Goal: Information Seeking & Learning: Check status

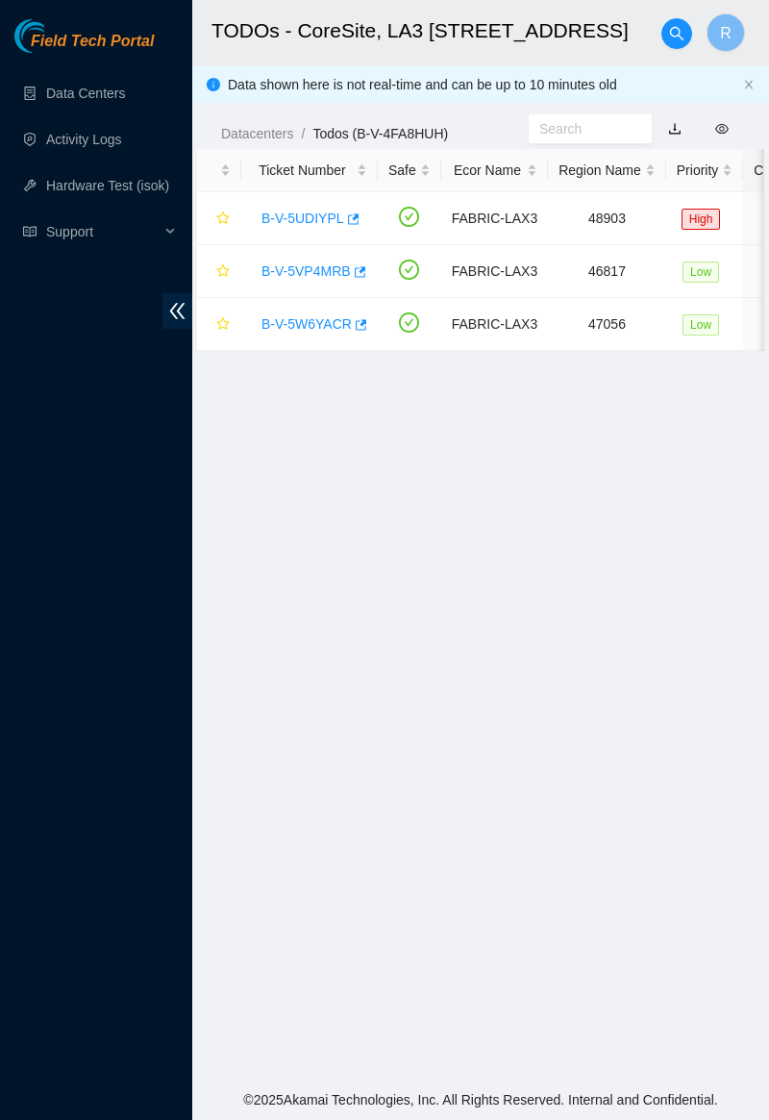
scroll to position [35, 0]
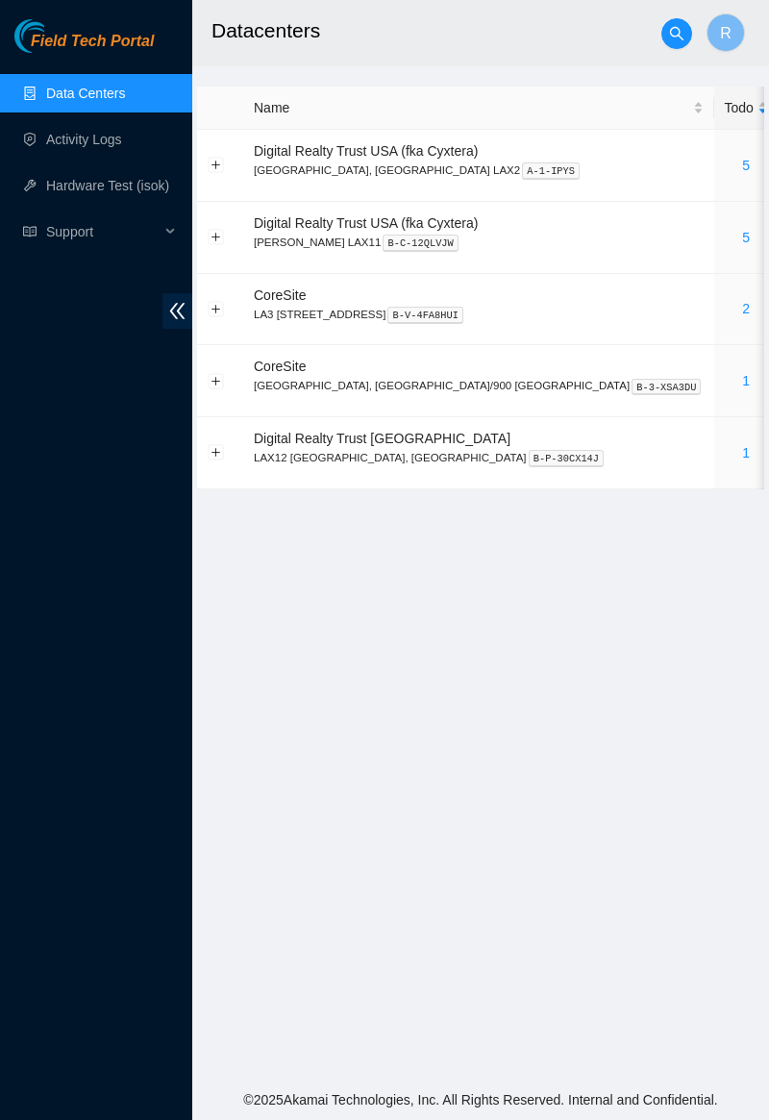
click at [742, 310] on link "2" at bounding box center [746, 308] width 8 height 15
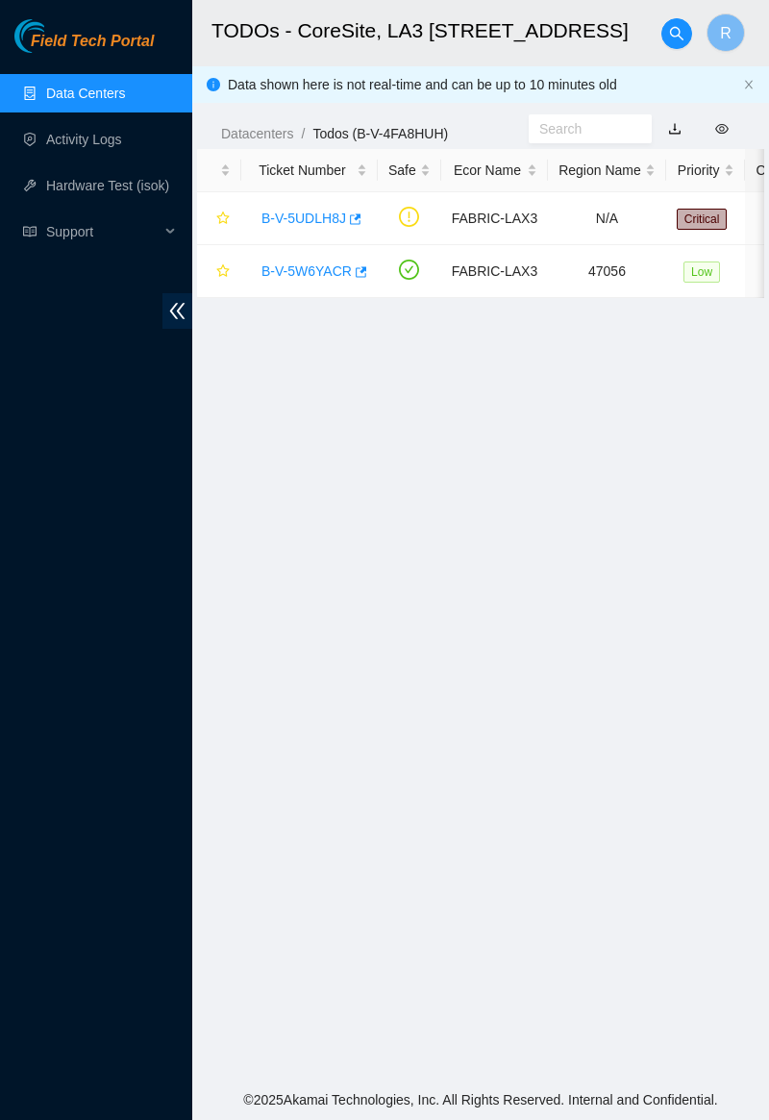
click at [280, 224] on link "B-V-5UDLH8J" at bounding box center [304, 218] width 85 height 15
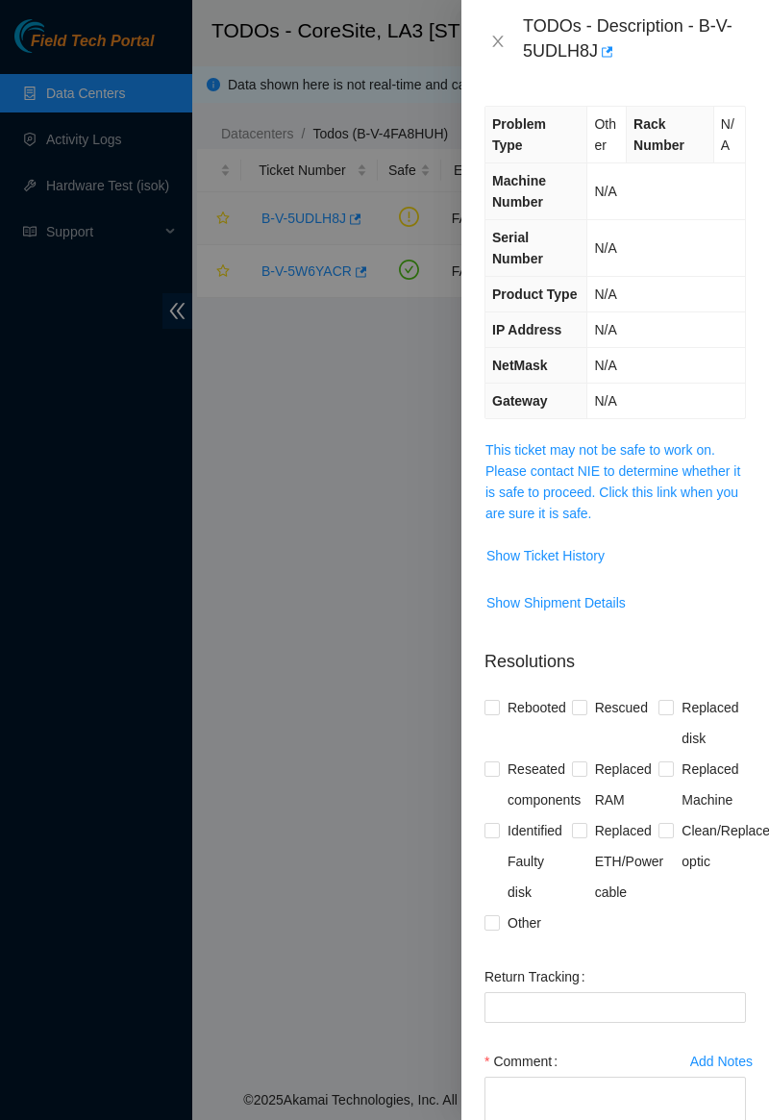
click at [633, 442] on link "This ticket may not be safe to work on. Please contact NIE to determine whether…" at bounding box center [613, 481] width 255 height 79
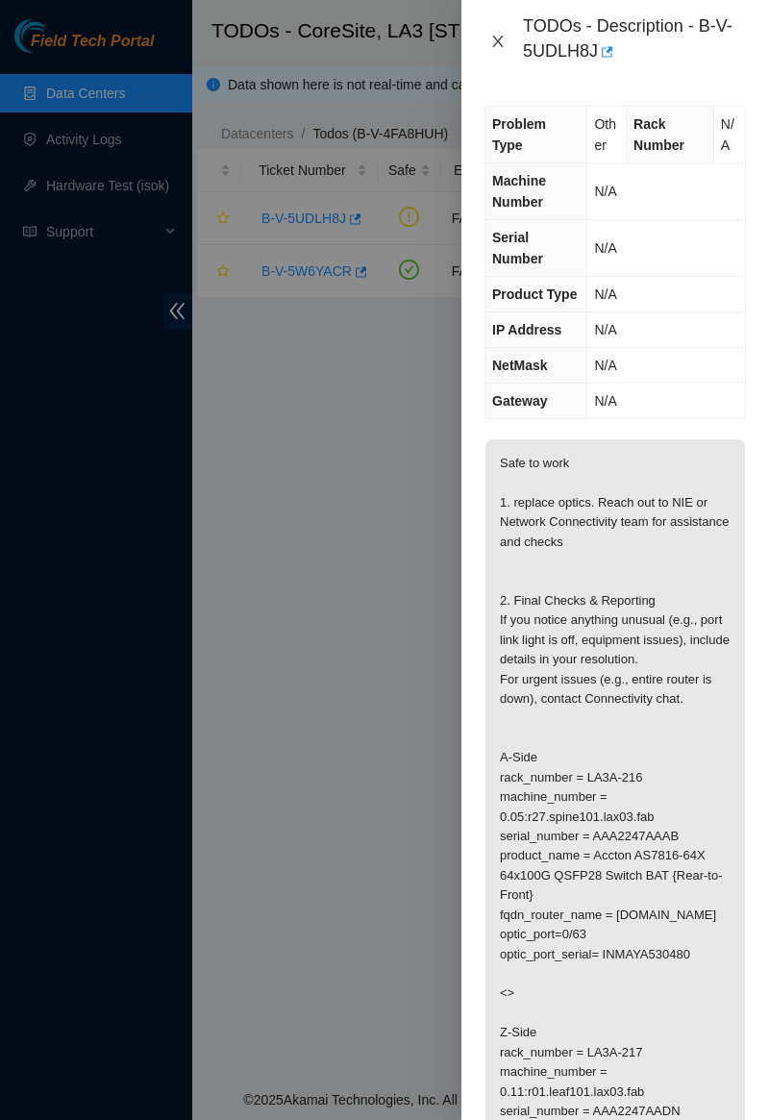
click at [489, 38] on button "Close" at bounding box center [498, 42] width 27 height 18
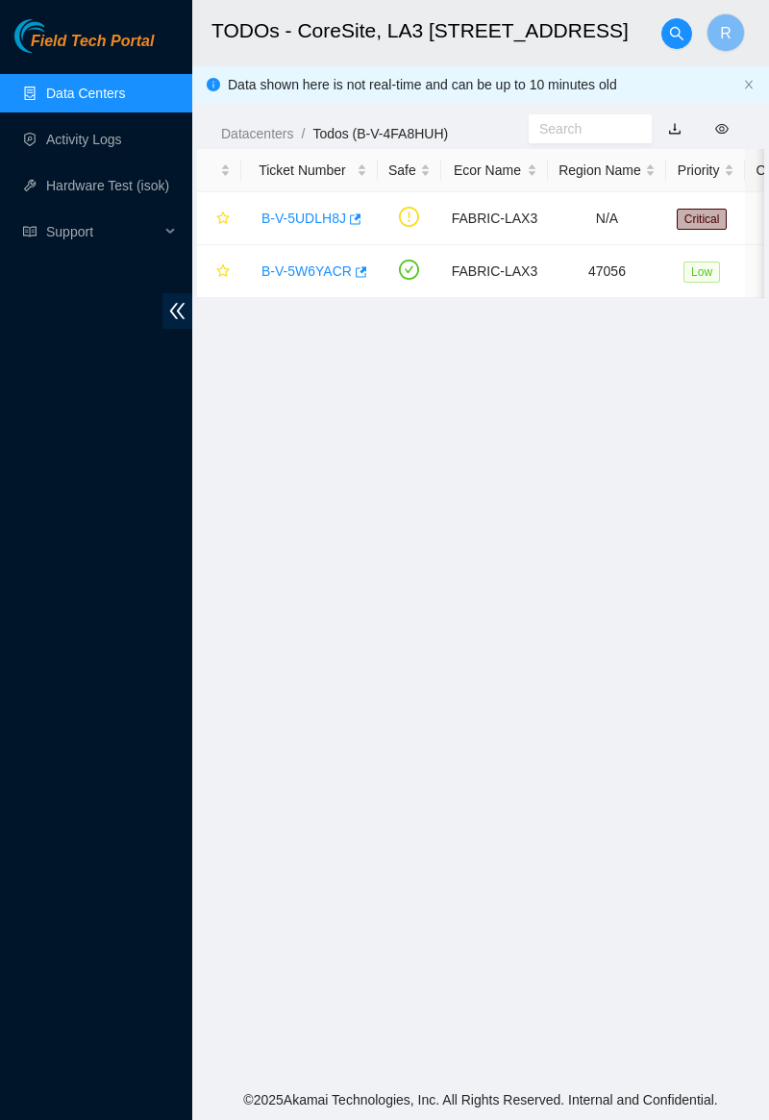
click at [113, 140] on link "Activity Logs" at bounding box center [84, 139] width 76 height 15
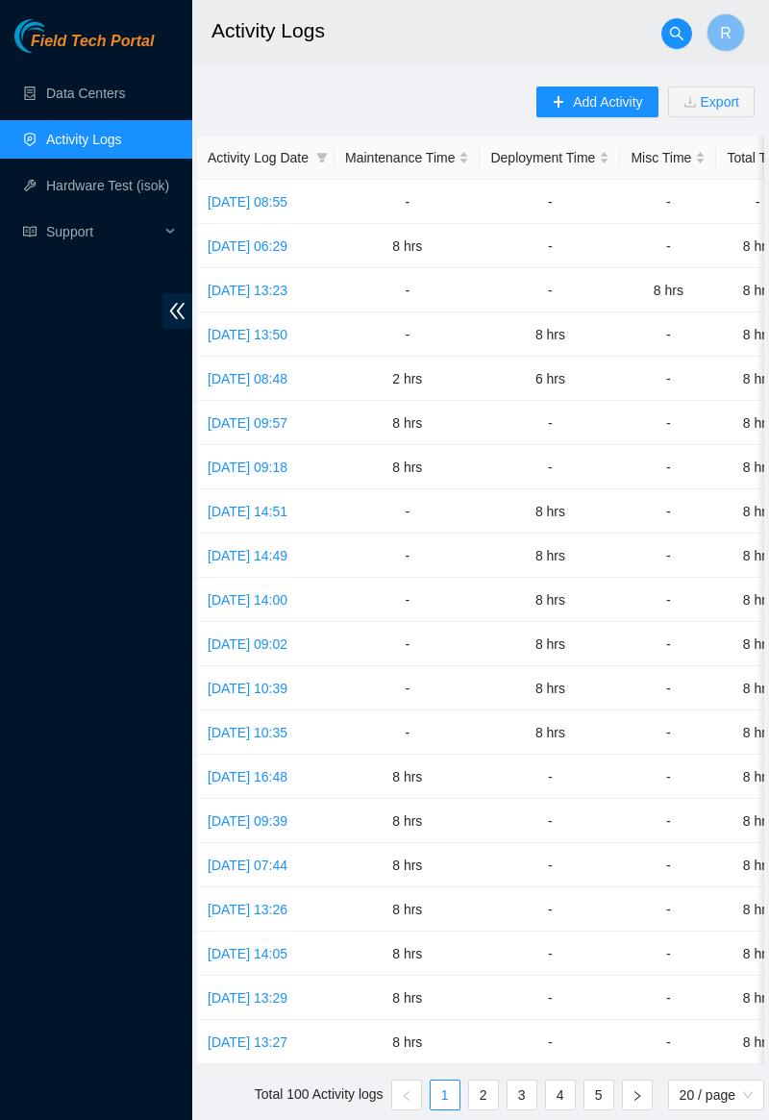
click at [273, 250] on link "Tue, 23 Sep 2025 06:29" at bounding box center [248, 246] width 80 height 15
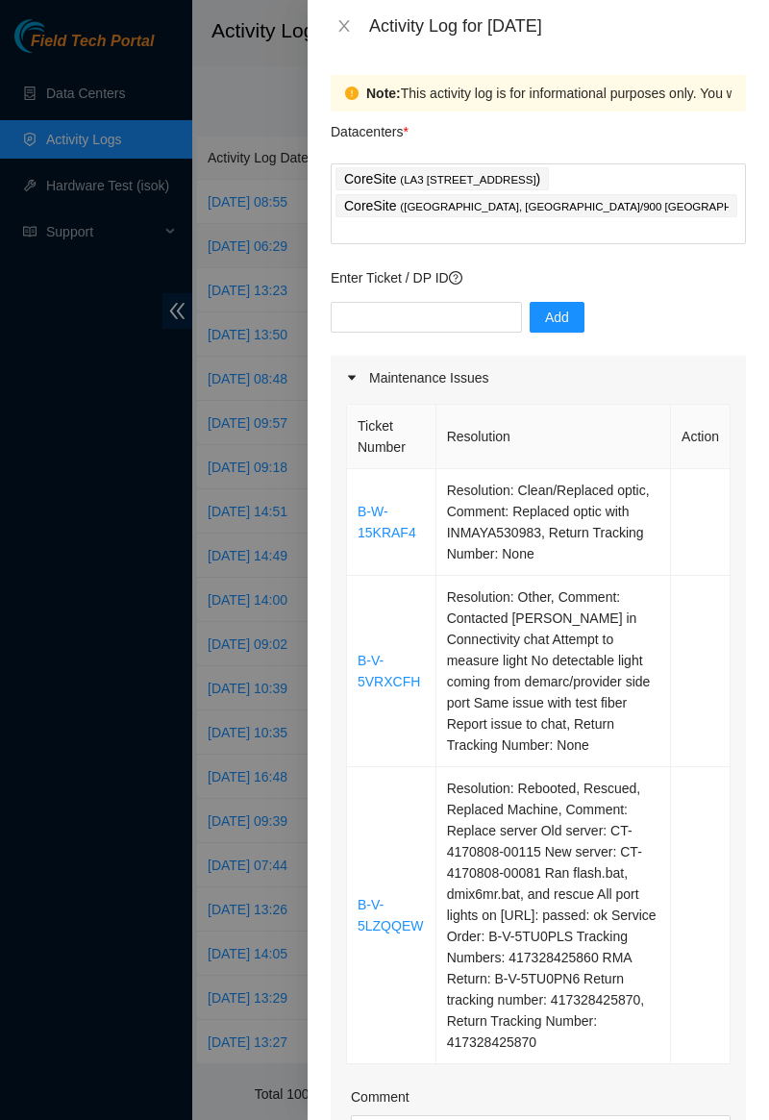
click at [390, 653] on link "B-V-5VRXCFH" at bounding box center [389, 671] width 63 height 37
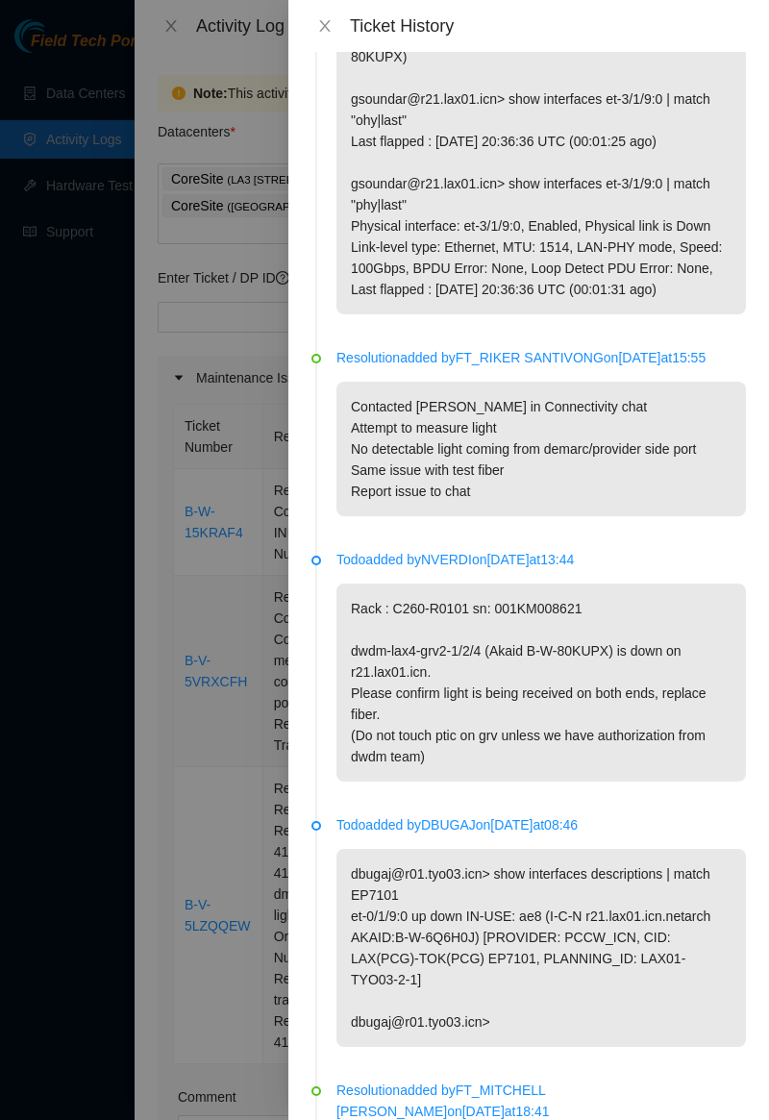
scroll to position [552, 0]
